Goal: Task Accomplishment & Management: Manage account settings

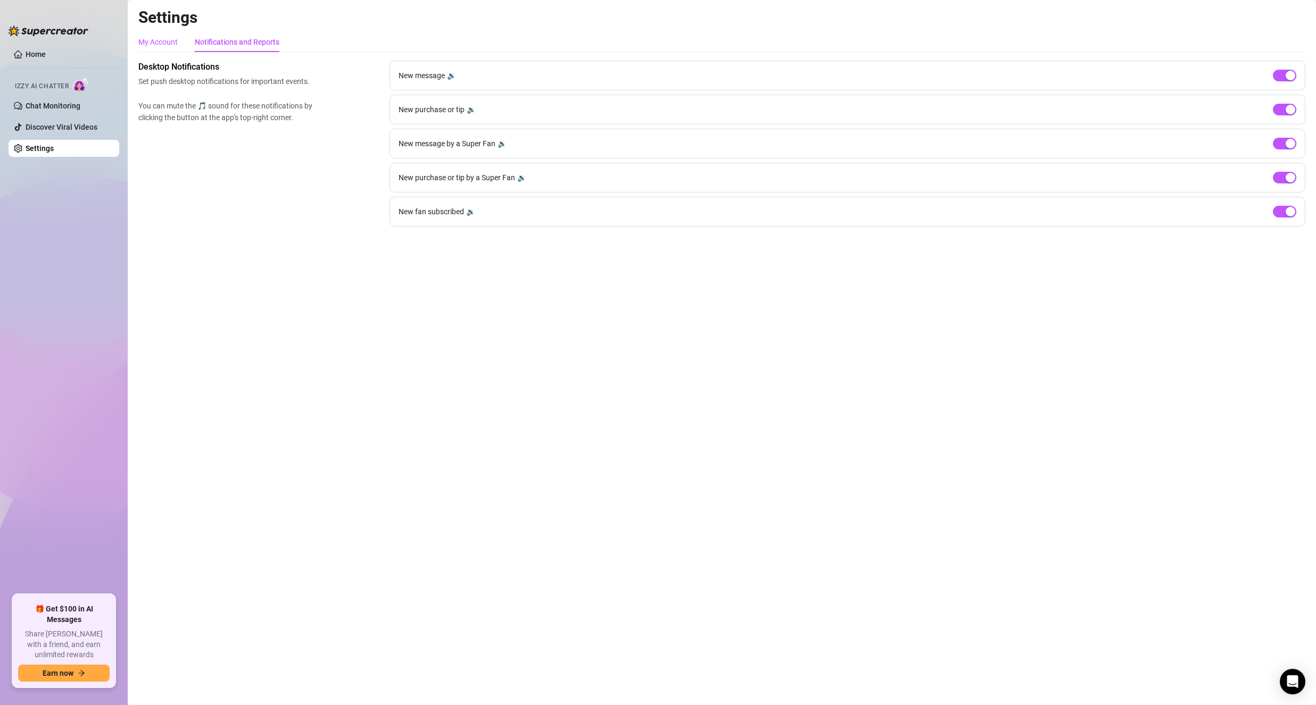
click at [162, 37] on div "My Account" at bounding box center [157, 42] width 39 height 12
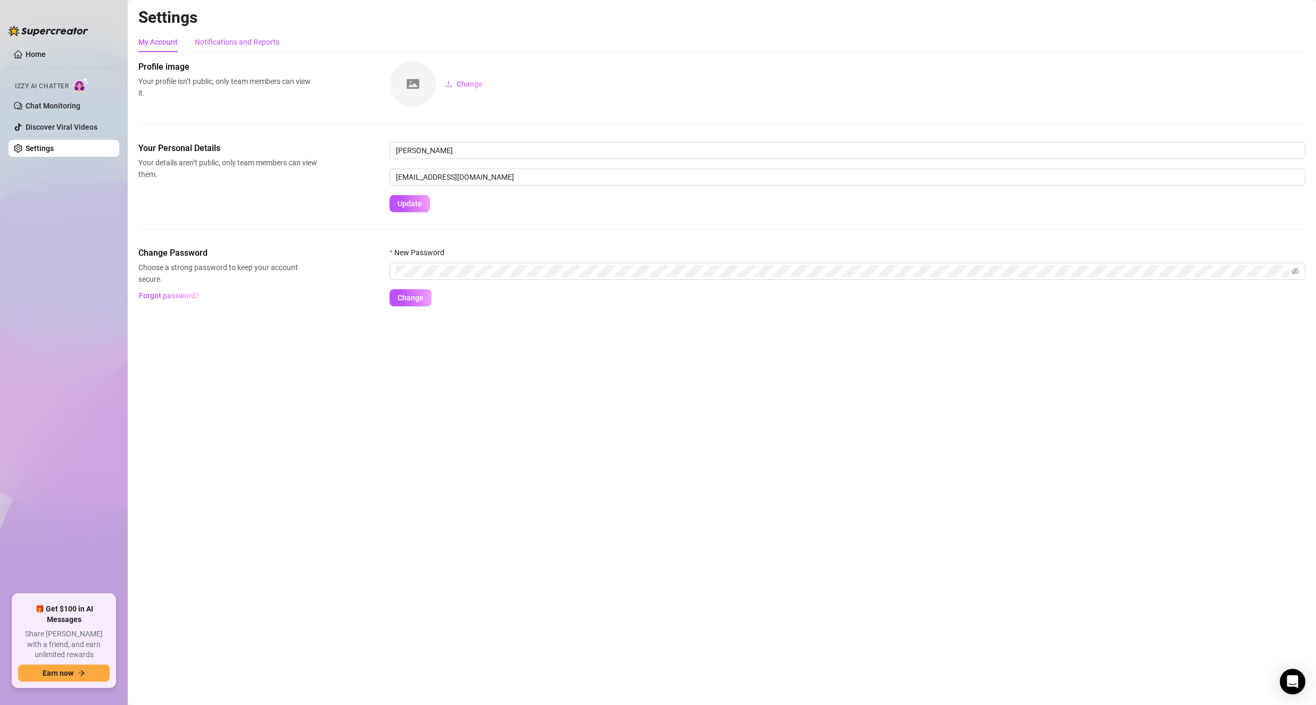
click at [224, 44] on div "Notifications and Reports" at bounding box center [237, 42] width 85 height 12
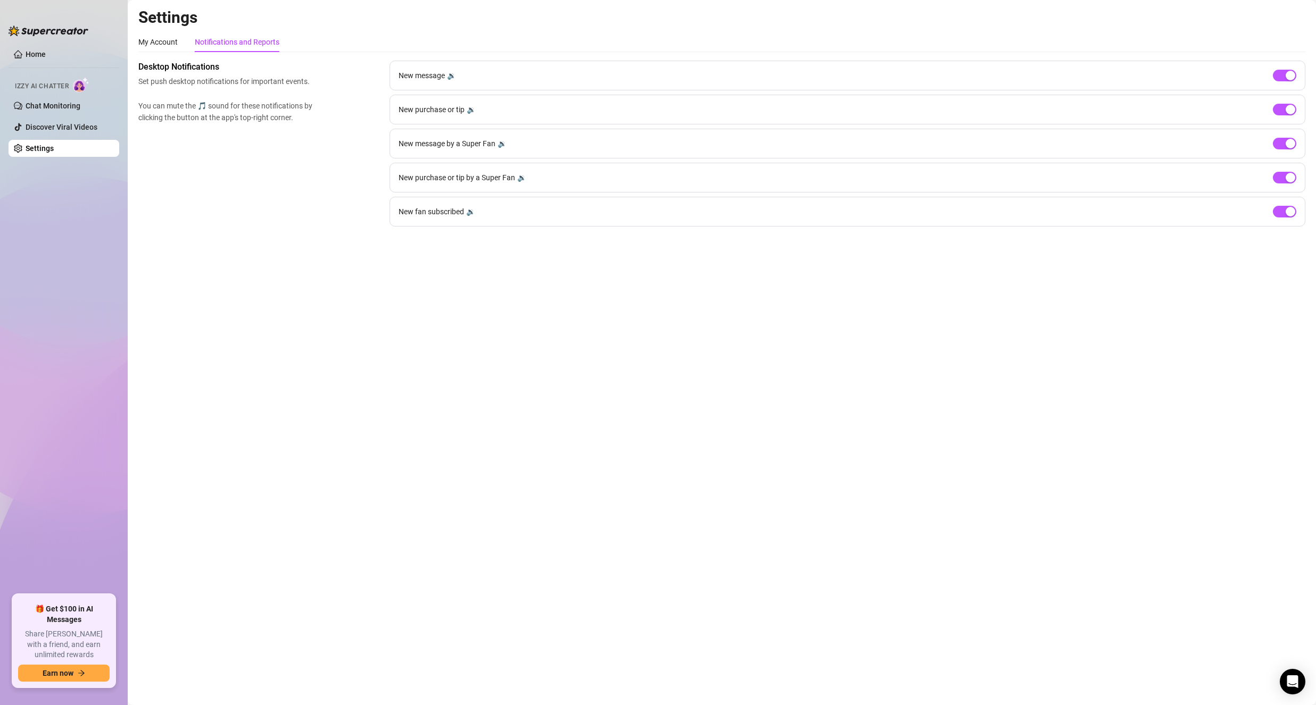
click at [104, 11] on div "Home Izzy AI Chatter Chat Monitoring Discover Viral Videos Settings 🎁 Get $100 …" at bounding box center [64, 353] width 111 height 686
